Goal: Task Accomplishment & Management: Complete application form

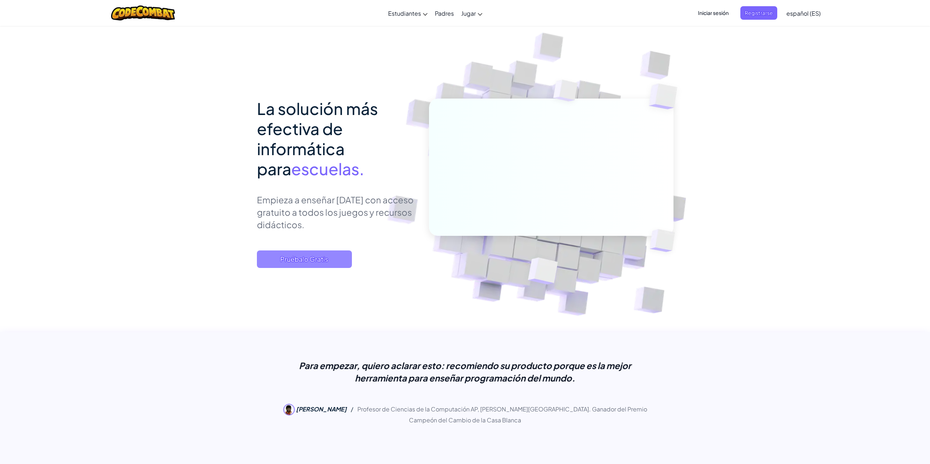
click at [286, 256] on font "Pruébalo Gratis" at bounding box center [304, 259] width 48 height 8
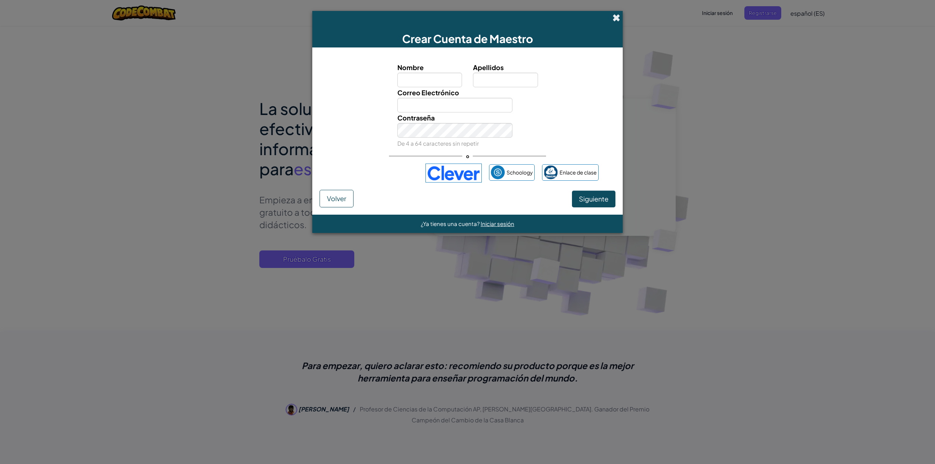
click at [616, 19] on span at bounding box center [617, 18] width 8 height 8
